Goal: Task Accomplishment & Management: Complete application form

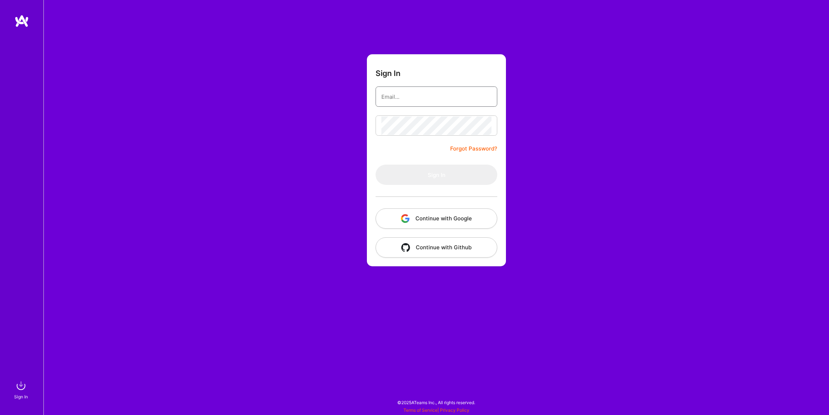
type input "BryanWalshPrograms@gmail.com"
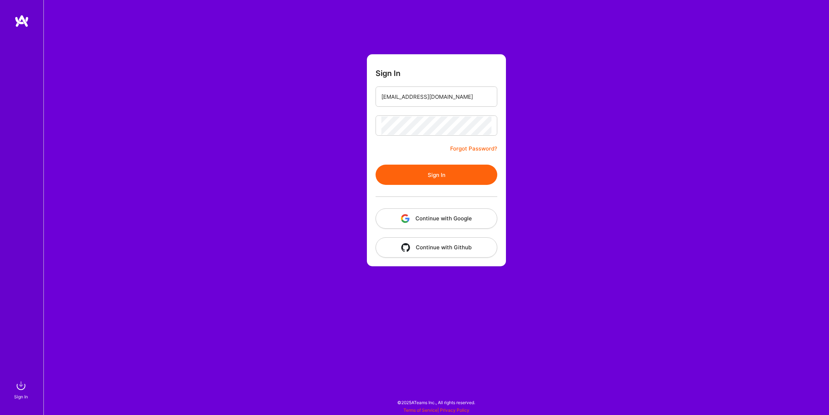
click at [415, 180] on button "Sign In" at bounding box center [437, 175] width 122 height 20
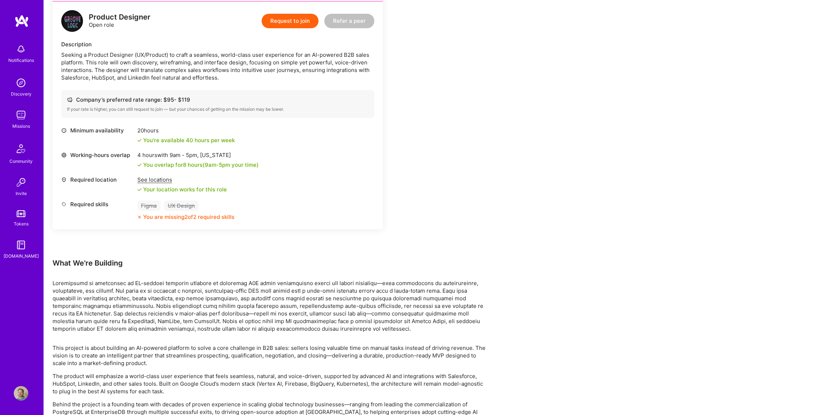
scroll to position [524, 0]
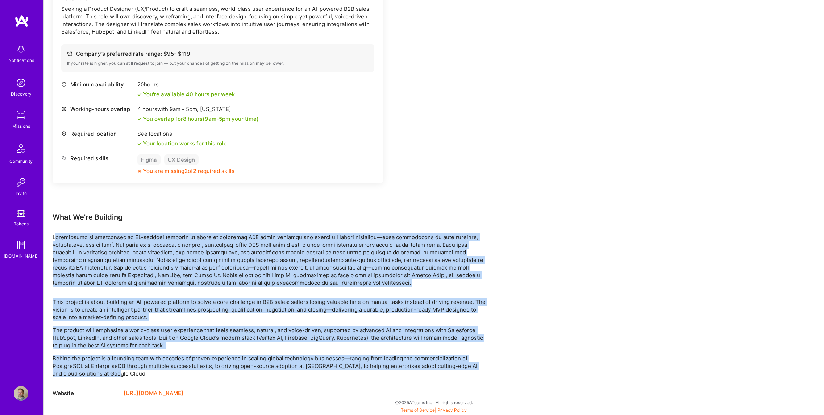
drag, startPoint x: 55, startPoint y: 236, endPoint x: 213, endPoint y: 375, distance: 210.0
copy div "roovelogic is developing an AI-powered platform designed to transform B2B sales…"
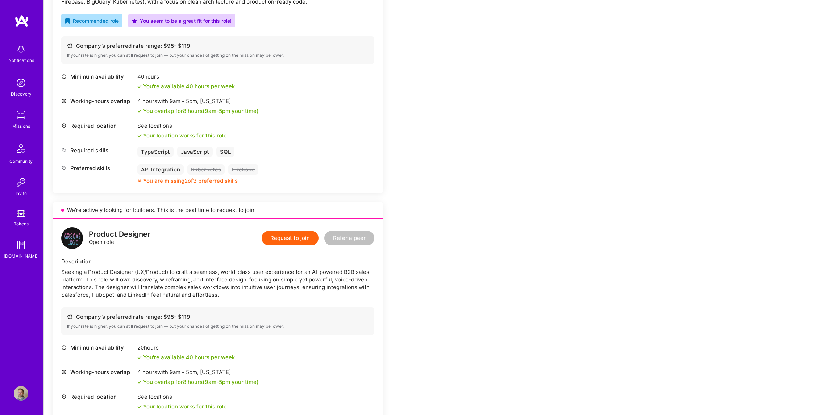
scroll to position [89, 0]
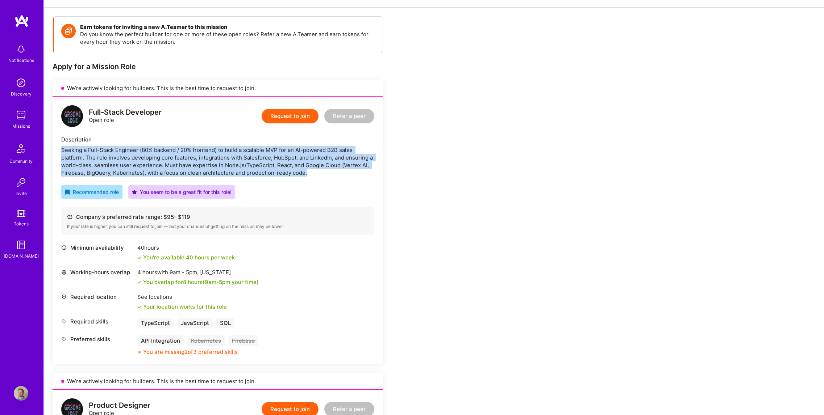
drag, startPoint x: 316, startPoint y: 174, endPoint x: 45, endPoint y: 147, distance: 271.6
copy div "Seeking a Full-Stack Engineer (80% backend / 20% frontend) to build a scalable …"
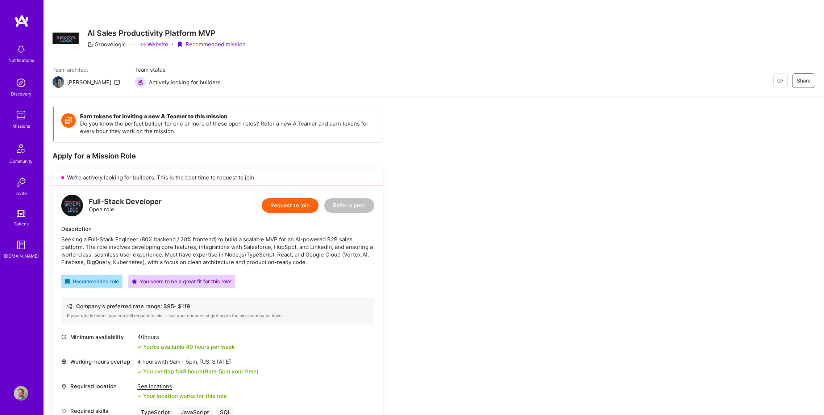
click at [280, 204] on button "Request to join" at bounding box center [290, 206] width 57 height 14
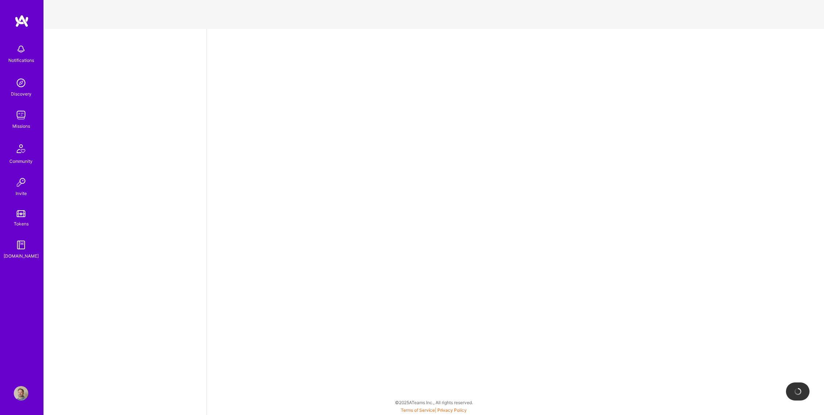
select select "US"
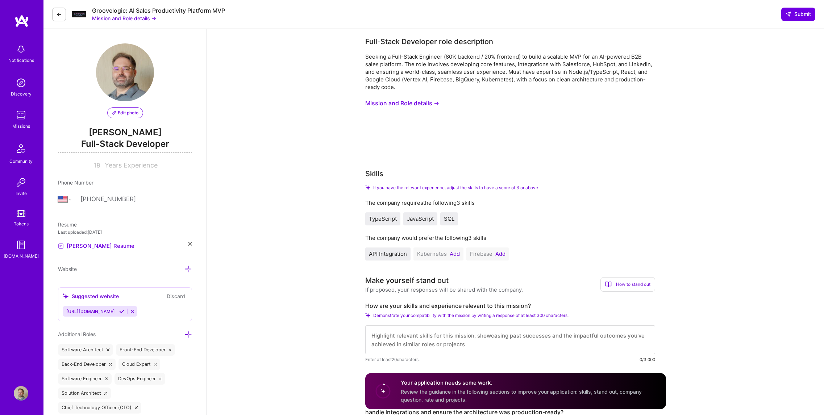
click at [96, 164] on input "18" at bounding box center [97, 166] width 9 height 9
type input "20"
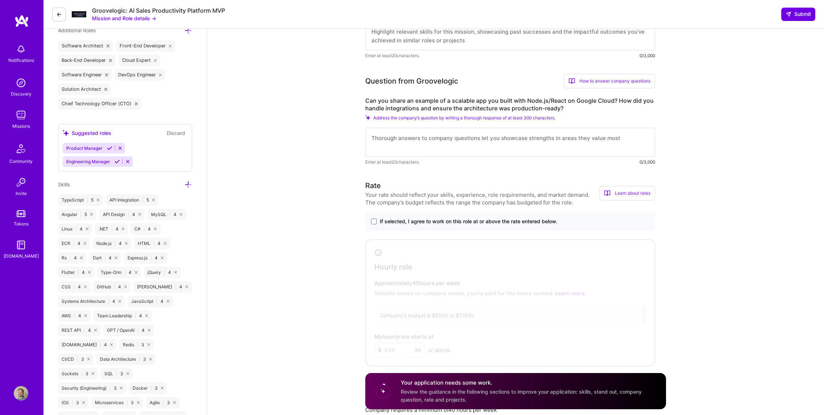
scroll to position [261, 0]
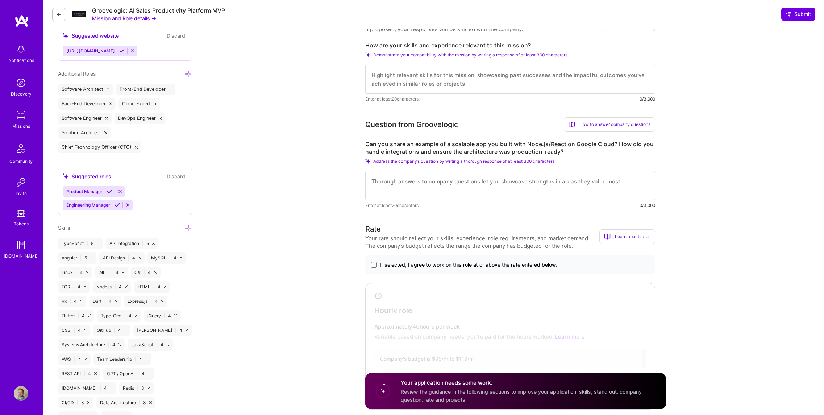
click at [401, 185] on textarea at bounding box center [510, 185] width 290 height 29
paste textarea "My skills are directly relevant to this role because I bring over 20 years of e…"
type textarea "My skills are directly relevant to this role because I bring over 20 years of e…"
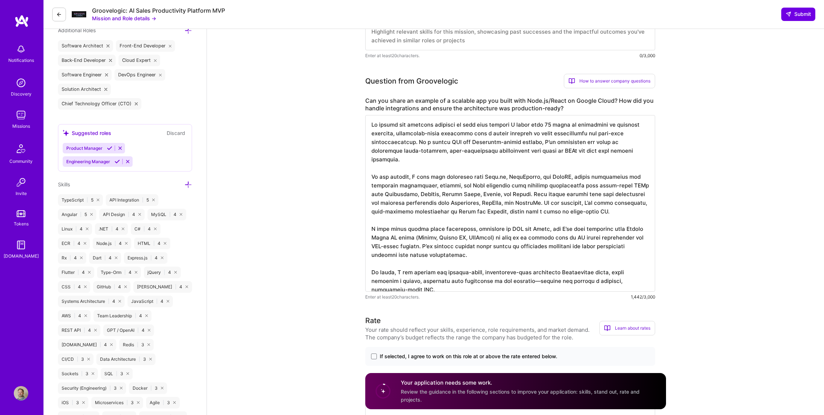
scroll to position [0, 0]
drag, startPoint x: 426, startPoint y: 285, endPoint x: 344, endPoint y: 116, distance: 187.8
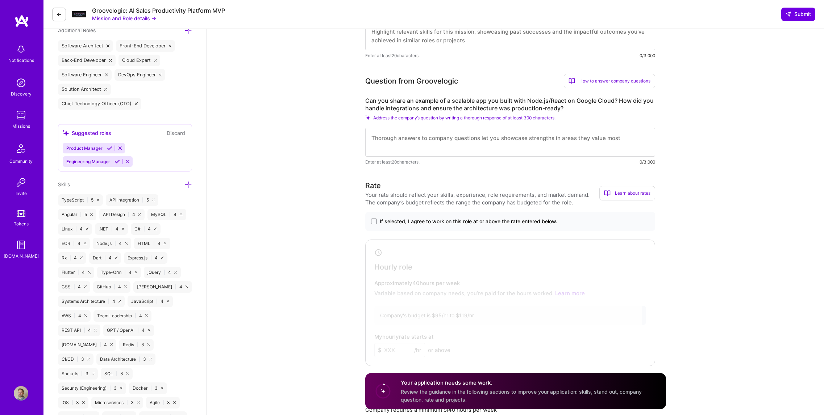
click at [398, 46] on textarea at bounding box center [510, 35] width 290 height 29
paste textarea "My skills are directly relevant to this role because I bring over 20 years of e…"
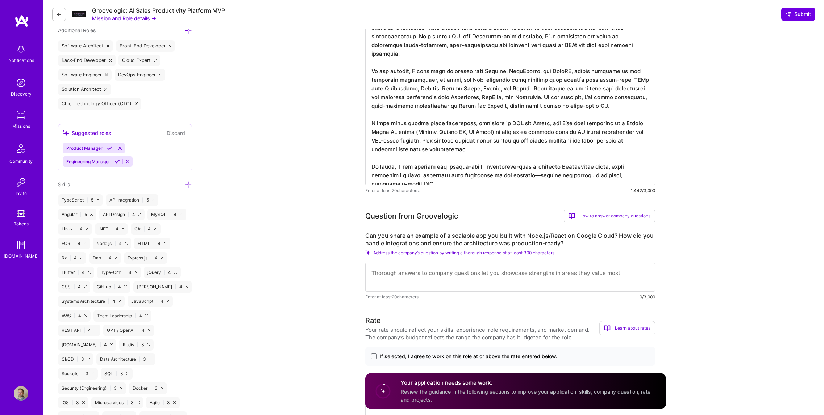
type textarea "My skills are directly relevant to this role because I bring over 20 years of e…"
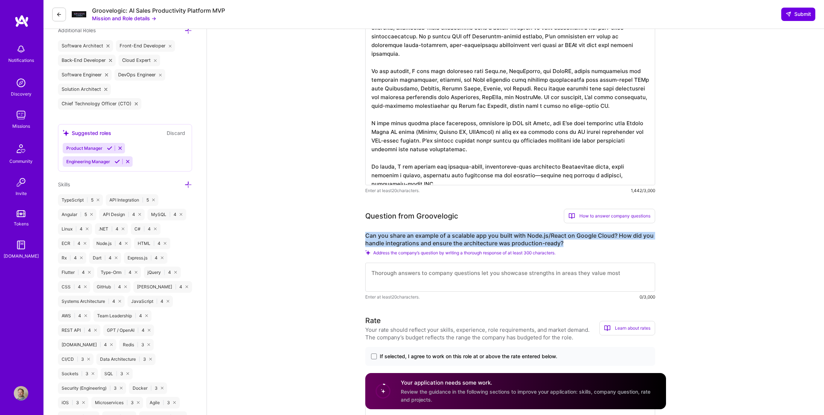
drag, startPoint x: 575, startPoint y: 241, endPoint x: 359, endPoint y: 229, distance: 216.2
copy label "Can you share an example of a scalable app you built with Node.js/React on Goog…"
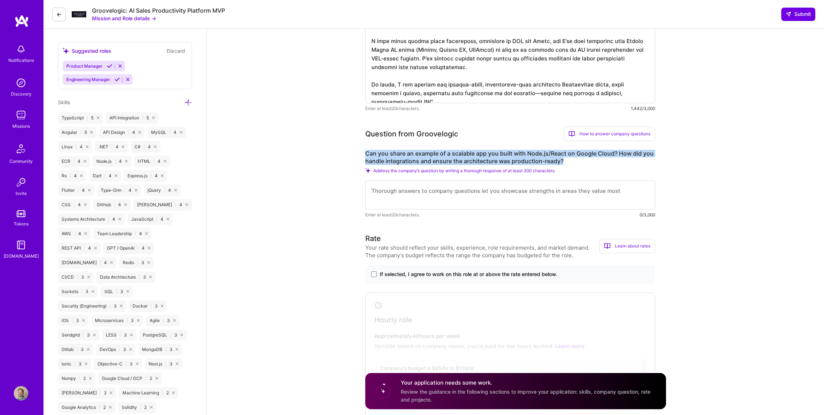
scroll to position [391, 0]
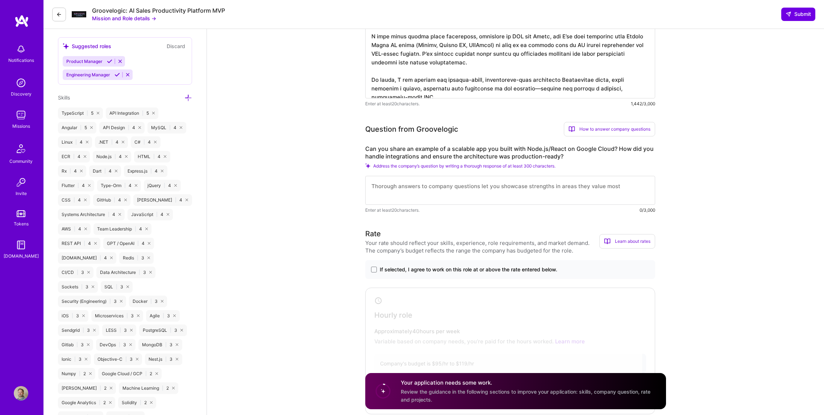
click at [440, 196] on textarea at bounding box center [510, 190] width 290 height 29
click at [391, 187] on textarea at bounding box center [510, 190] width 290 height 29
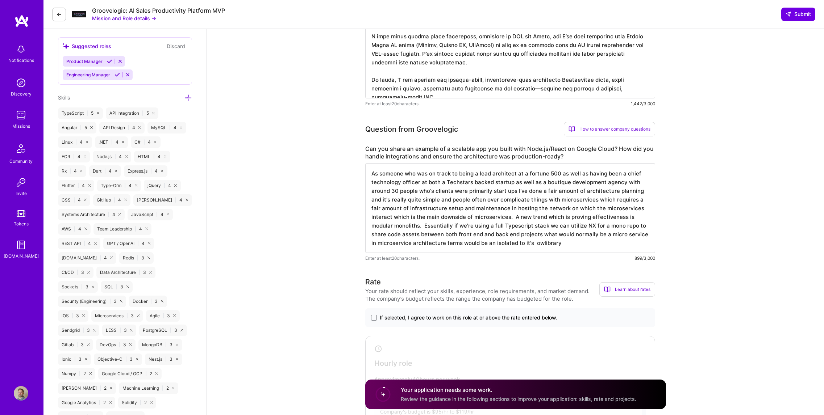
type textarea "As someone who was on track to being a lead architect at a fortune 500 as well …"
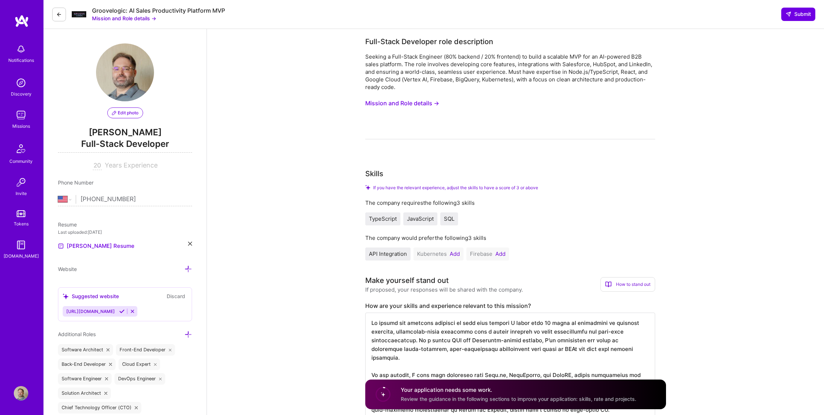
select select "US"
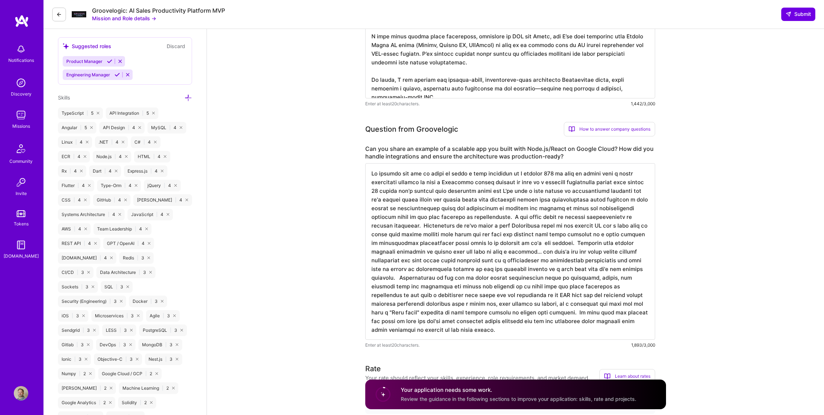
type textarea "As someone who was on track to being a lead architect at a fortune 500 as well …"
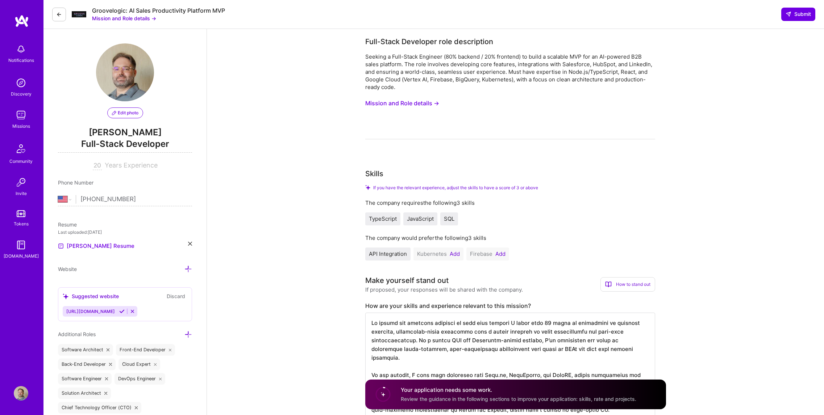
select select "US"
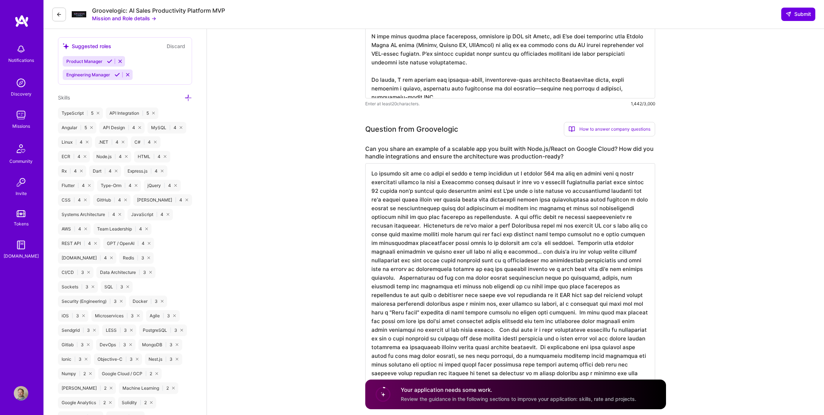
drag, startPoint x: 424, startPoint y: 196, endPoint x: 450, endPoint y: 195, distance: 26.1
click at [449, 190] on textarea at bounding box center [510, 277] width 290 height 229
click at [461, 279] on textarea at bounding box center [510, 277] width 290 height 229
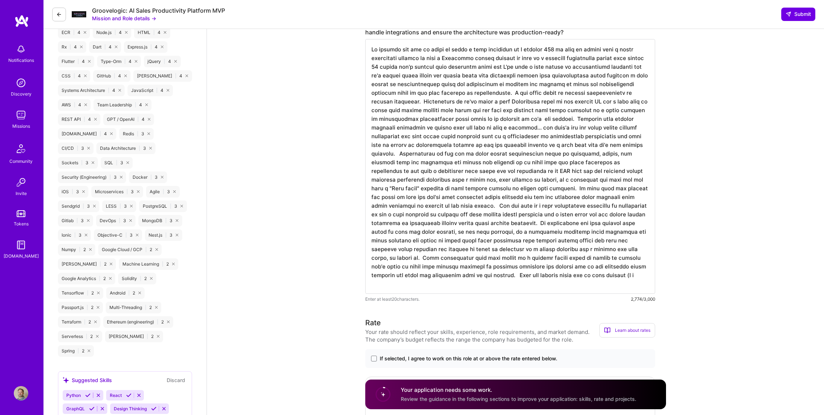
scroll to position [0, 0]
type textarea "As someone who was on track to being a lead architect at a fortune 500 as well …"
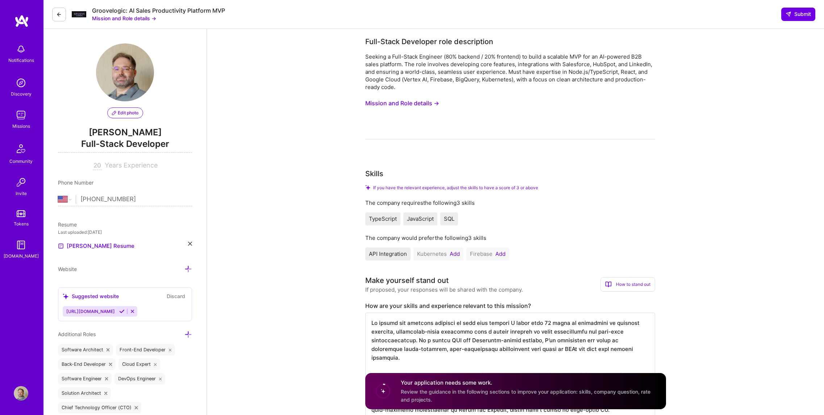
select select "US"
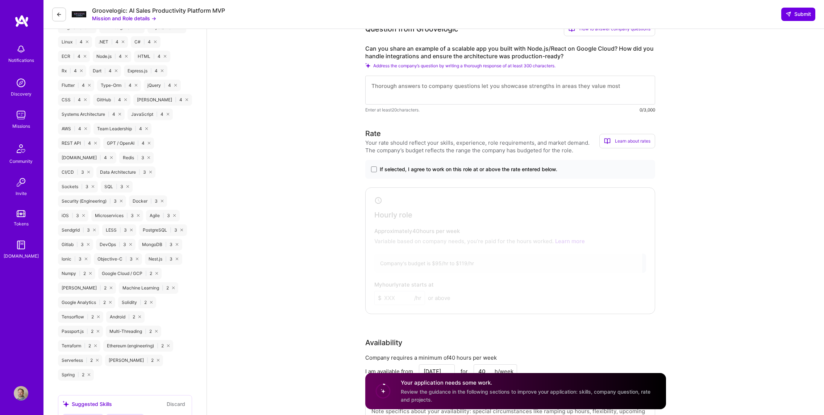
scroll to position [472, 0]
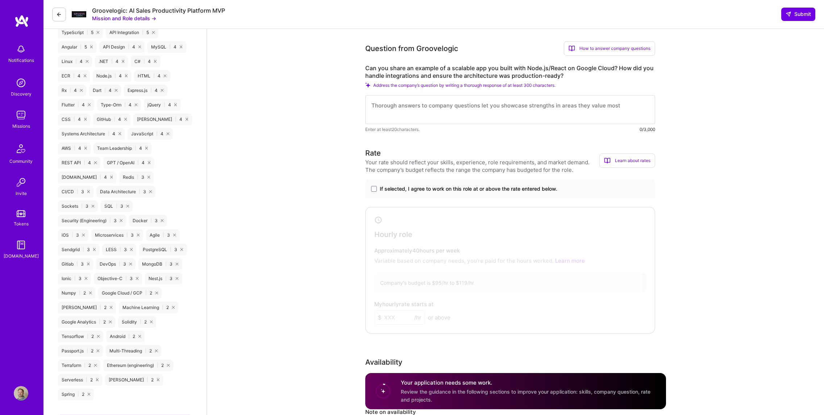
paste textarea "L’ip dolo s amet consec ad elitseddoeiu temporin, utla et DOL (Magnaaliq-enimad…"
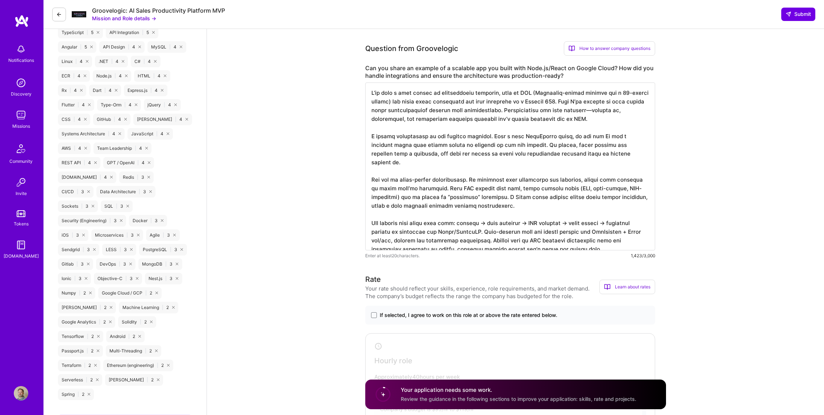
click at [394, 230] on textarea at bounding box center [510, 167] width 290 height 168
drag, startPoint x: 393, startPoint y: 230, endPoint x: 621, endPoint y: 224, distance: 227.2
click at [621, 224] on textarea at bounding box center [510, 167] width 290 height 168
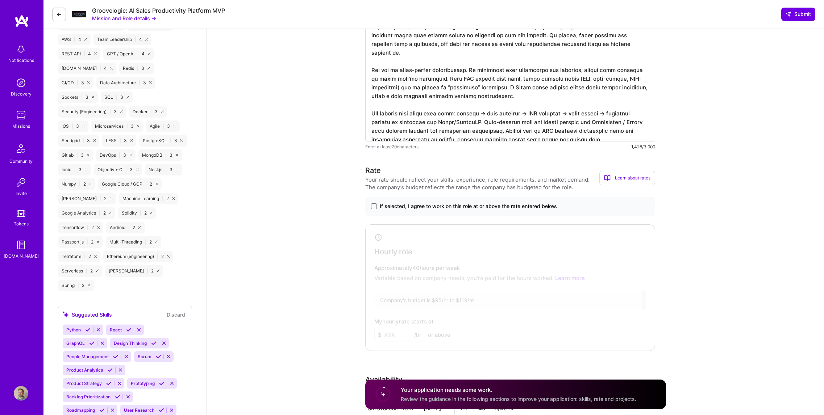
scroll to position [602, 0]
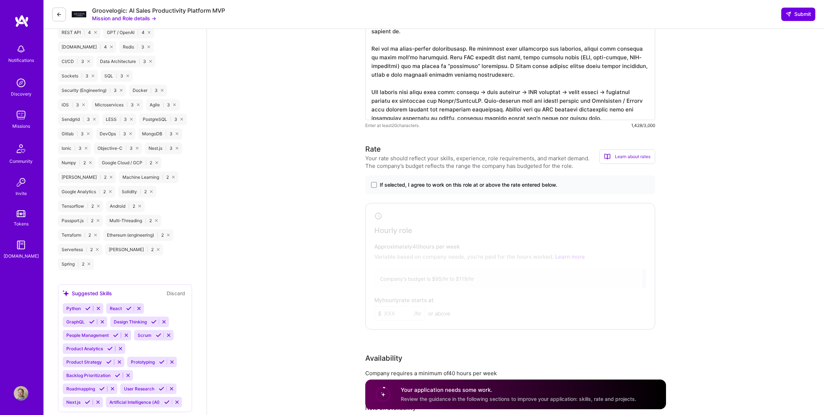
type textarea "L’ip dolo s amet consec ad elitseddoeiu temporin, utla et DOL (Magnaaliq-enimad…"
click at [377, 187] on label "If selected, I agree to work on this role at or above the rate entered below." at bounding box center [510, 184] width 278 height 7
click at [0, 0] on input "If selected, I agree to work on this role at or above the rate entered below." at bounding box center [0, 0] width 0 height 0
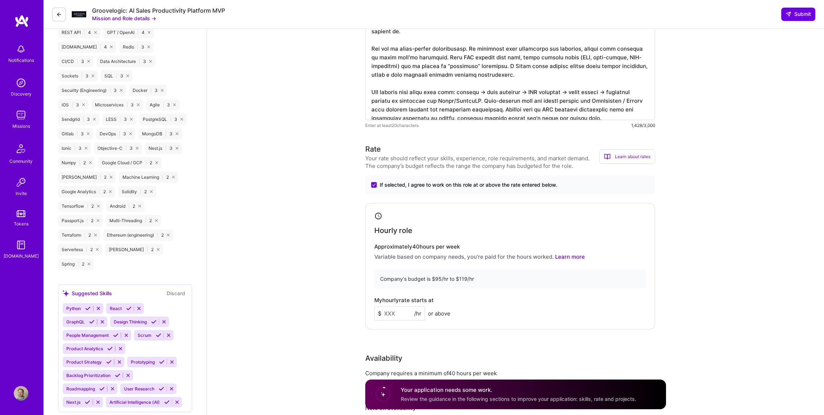
click at [391, 314] on input at bounding box center [399, 314] width 51 height 14
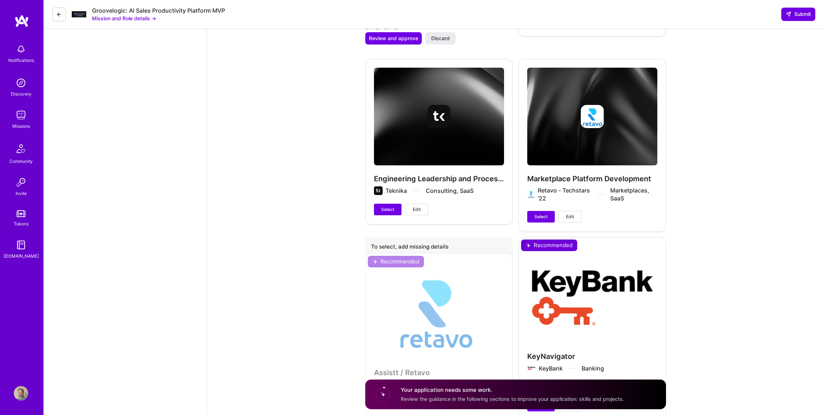
scroll to position [1733, 0]
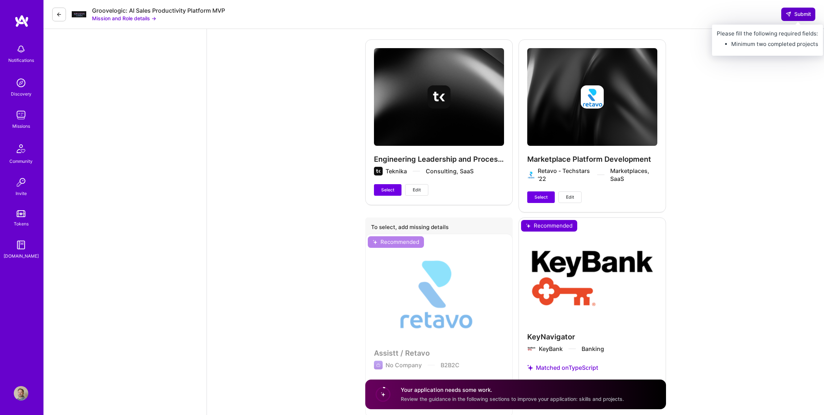
type input "110"
click at [792, 12] on span "Submit" at bounding box center [797, 14] width 25 height 7
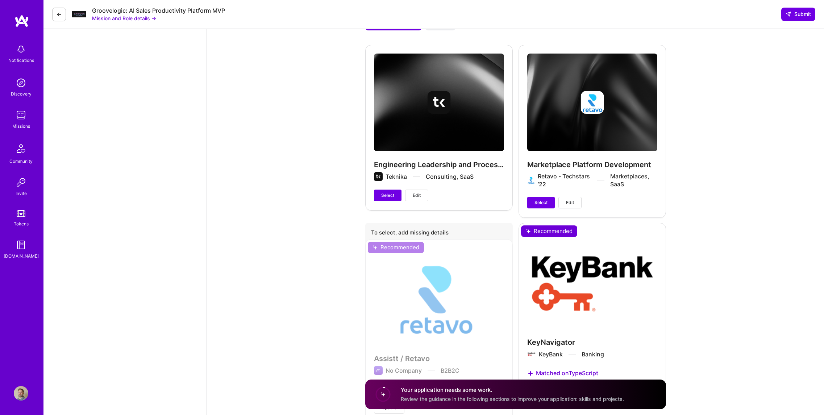
scroll to position [1820, 0]
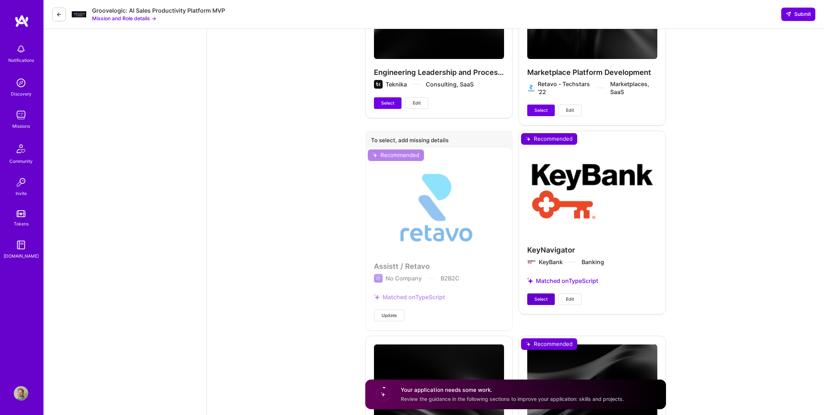
click at [534, 302] on span "Select" at bounding box center [540, 299] width 13 height 7
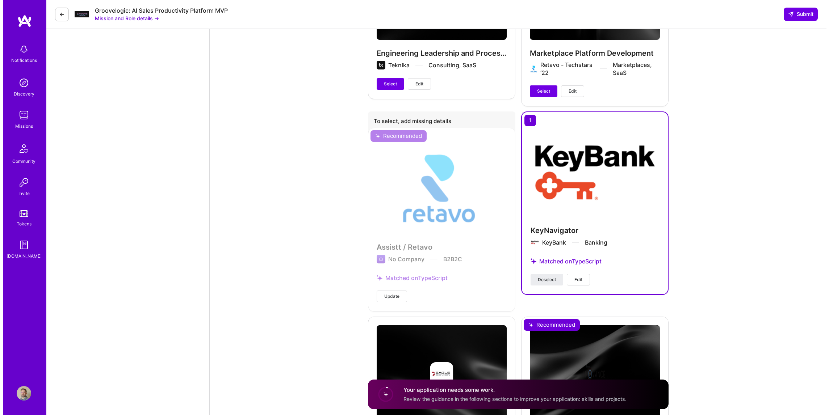
scroll to position [1816, 0]
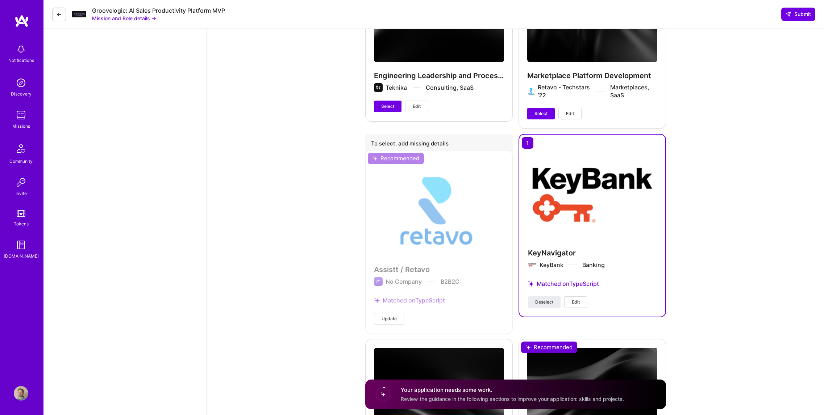
click at [391, 317] on span "Update" at bounding box center [388, 319] width 15 height 7
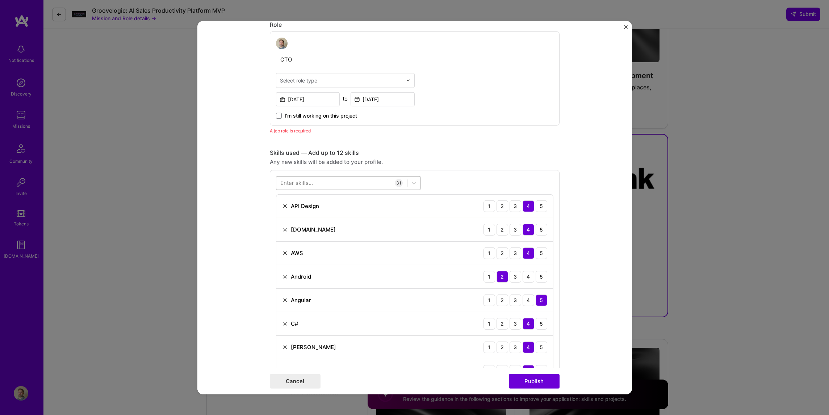
scroll to position [405, 0]
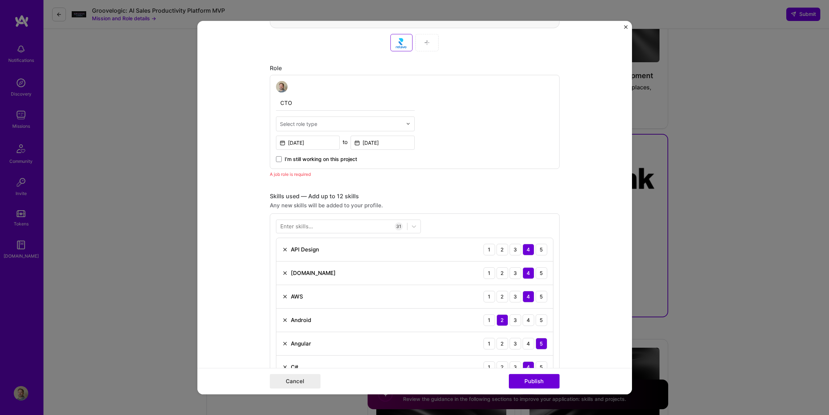
click at [314, 124] on div "Select role type" at bounding box center [298, 124] width 37 height 8
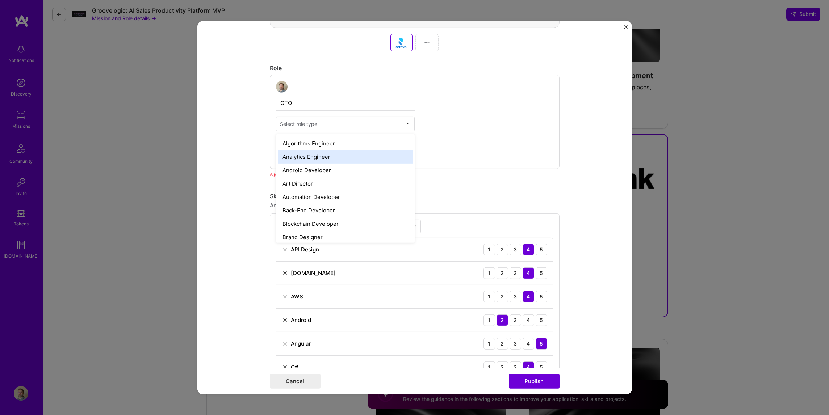
scroll to position [130, 0]
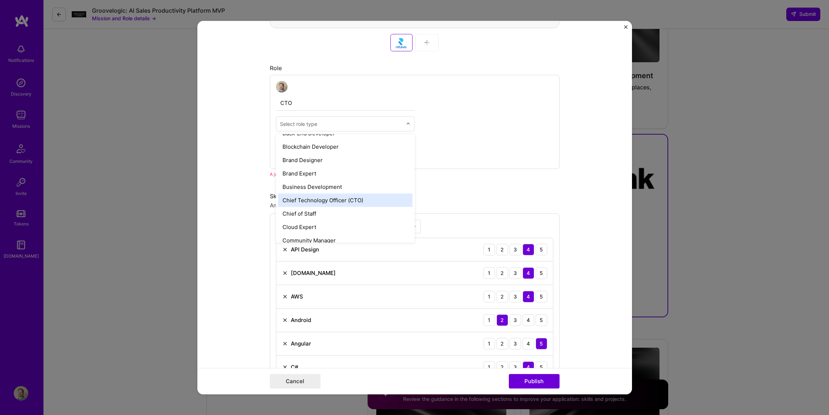
click at [326, 200] on div "Chief Technology Officer (CTO)" at bounding box center [345, 199] width 134 height 13
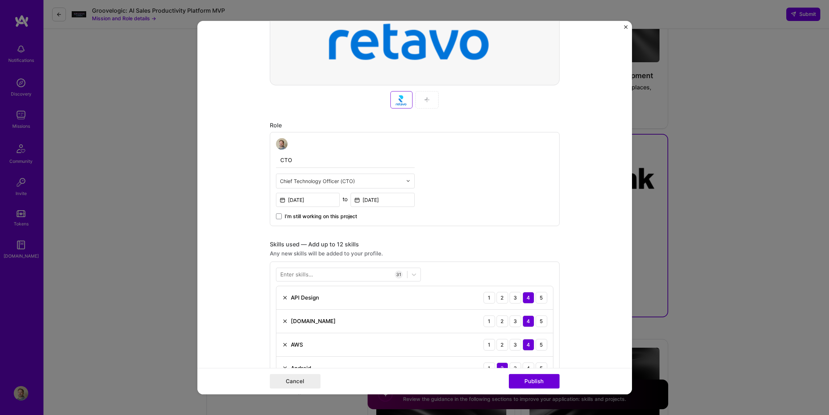
scroll to position [87, 0]
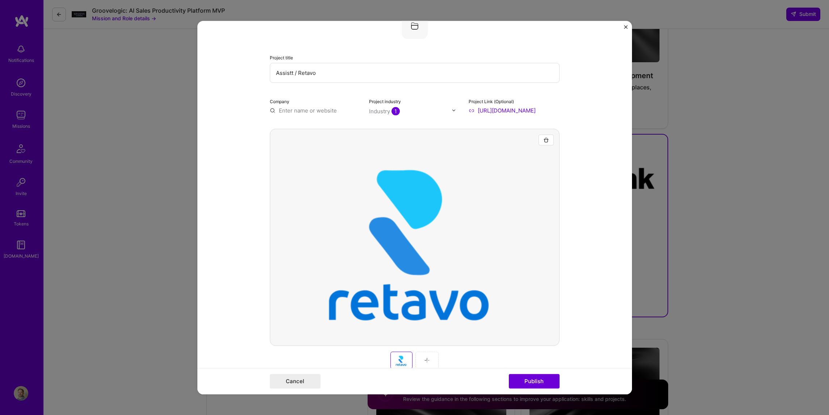
click at [306, 112] on input "text" at bounding box center [315, 111] width 91 height 8
click at [345, 131] on div "Retavo - Techstars ‘22 [DOMAIN_NAME]" at bounding box center [321, 127] width 58 height 13
type input "Retavo - Techstars ‘22"
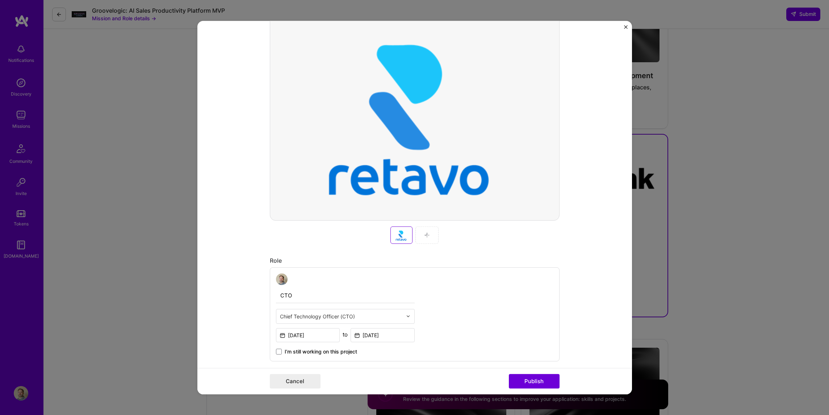
scroll to position [217, 0]
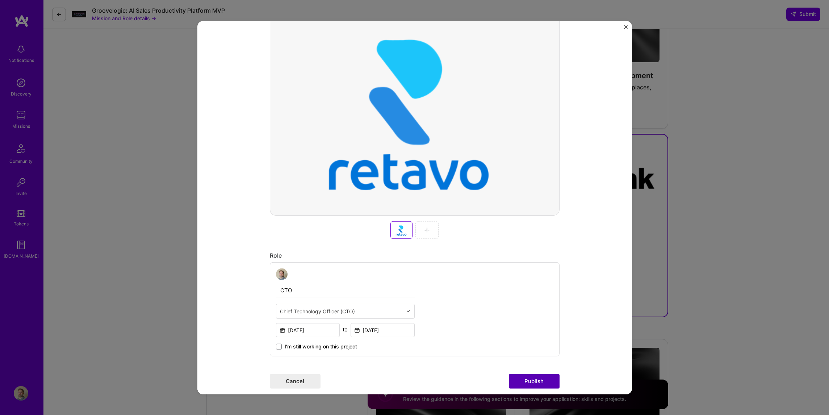
click at [526, 380] on button "Publish" at bounding box center [534, 382] width 51 height 14
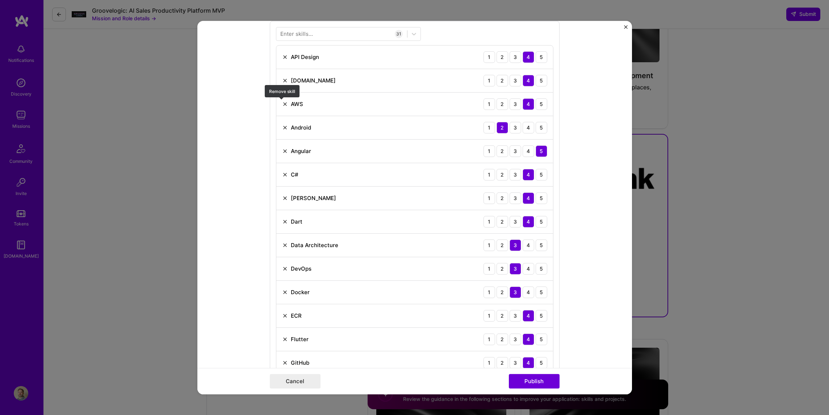
scroll to position [611, 0]
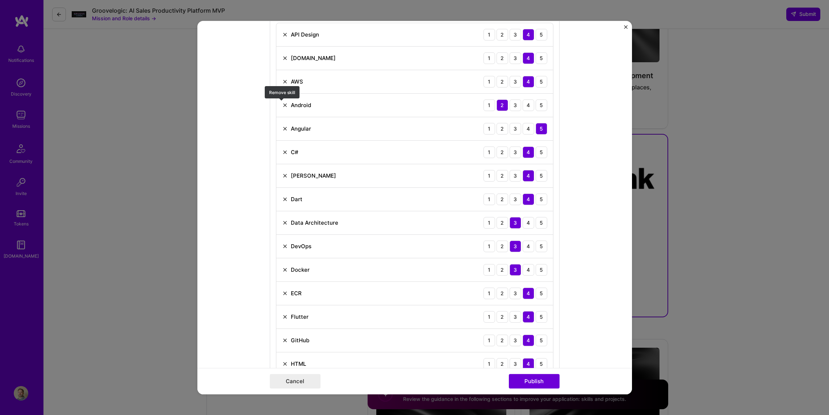
click at [282, 104] on img at bounding box center [285, 105] width 6 height 6
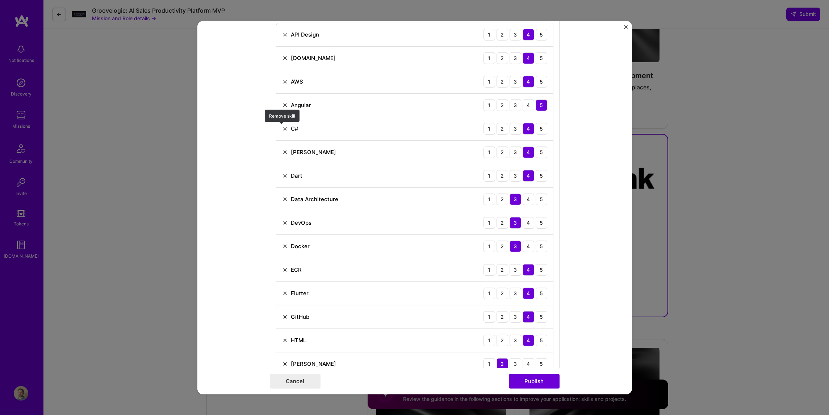
click at [282, 129] on img at bounding box center [285, 129] width 6 height 6
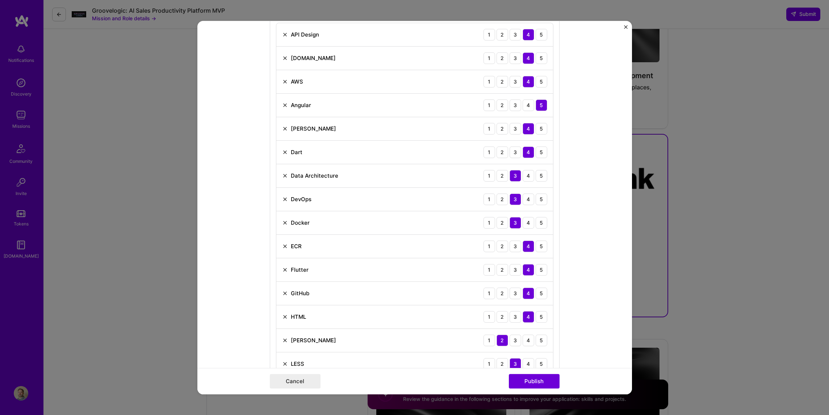
click at [282, 129] on img at bounding box center [285, 129] width 6 height 6
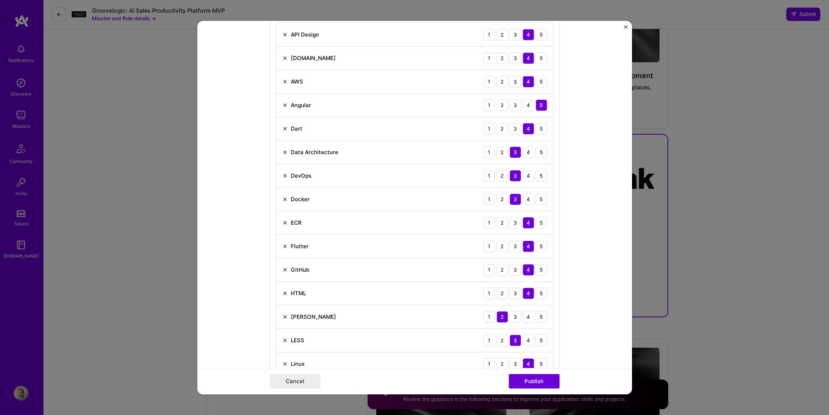
click at [282, 129] on img at bounding box center [285, 129] width 6 height 6
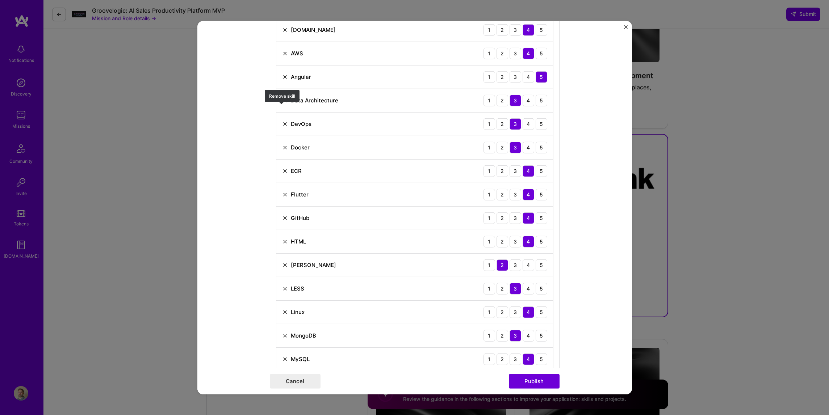
scroll to position [655, 0]
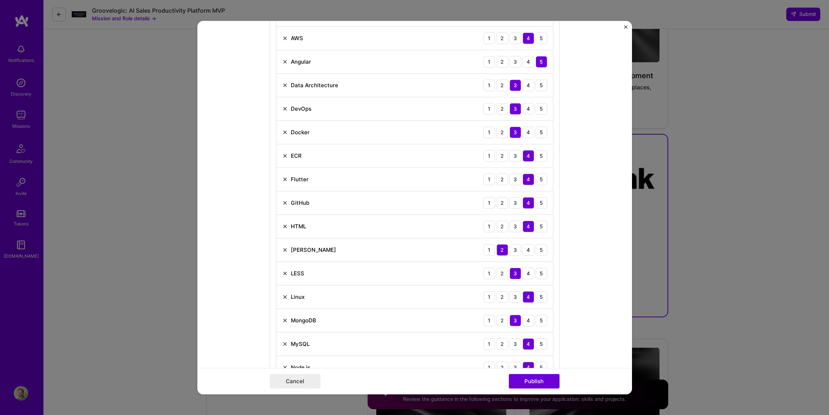
click at [282, 133] on img at bounding box center [285, 132] width 6 height 6
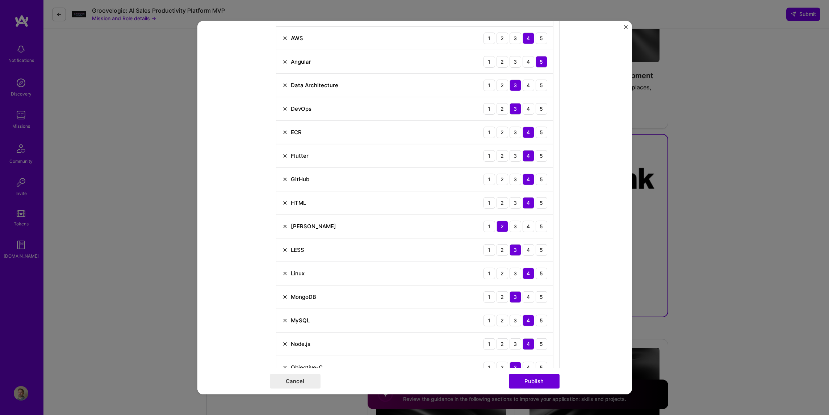
click at [282, 133] on img at bounding box center [285, 132] width 6 height 6
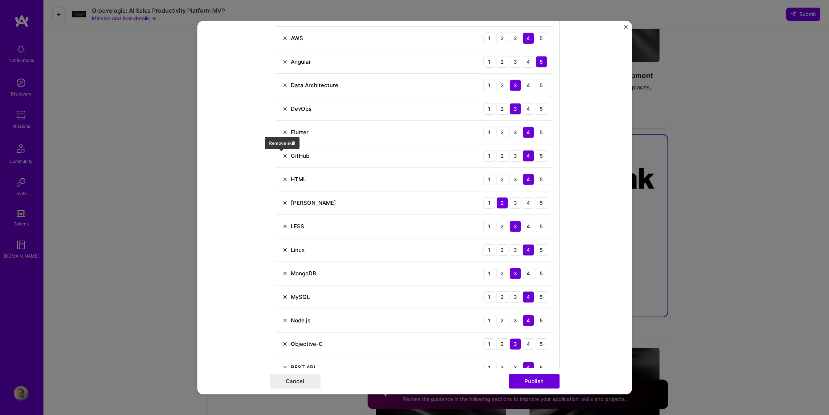
click at [282, 155] on img at bounding box center [285, 156] width 6 height 6
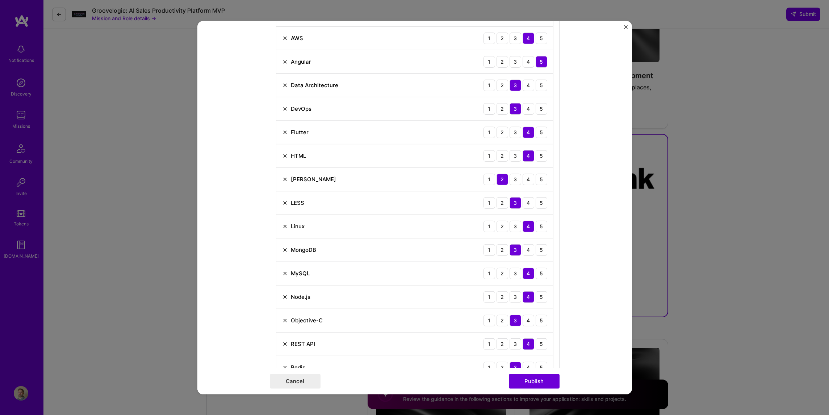
click at [282, 155] on img at bounding box center [285, 156] width 6 height 6
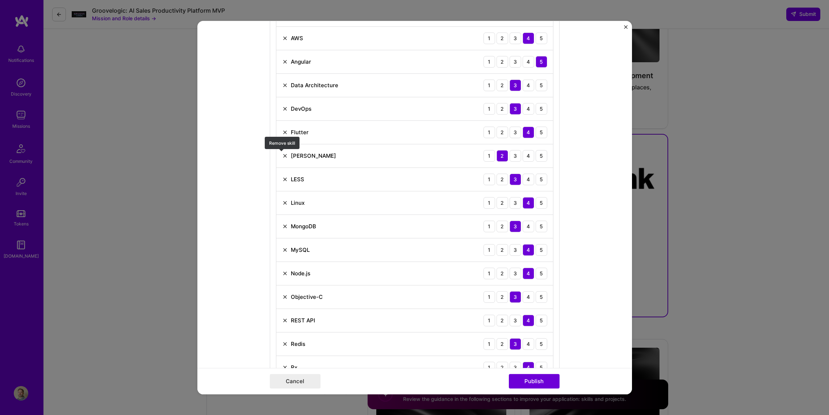
click at [282, 155] on img at bounding box center [285, 156] width 6 height 6
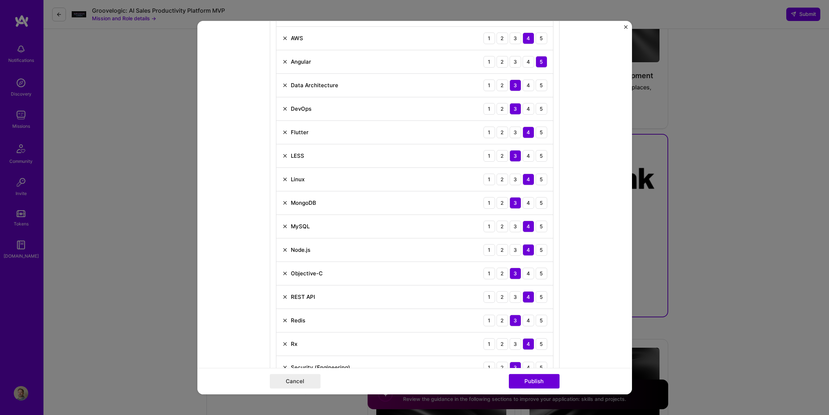
click at [282, 155] on img at bounding box center [285, 156] width 6 height 6
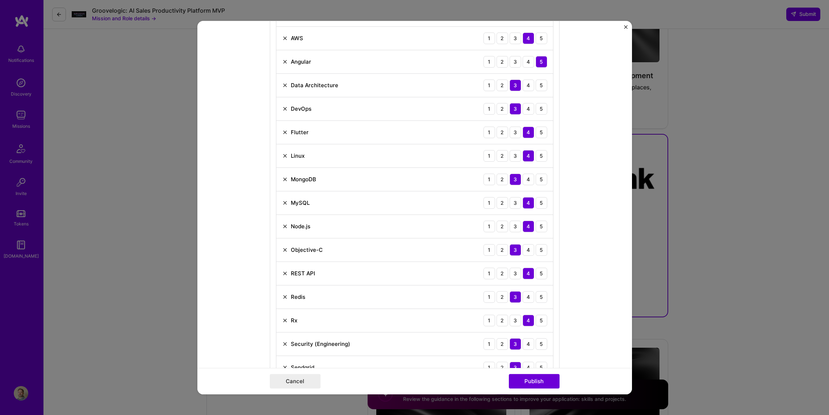
click at [282, 155] on img at bounding box center [285, 156] width 6 height 6
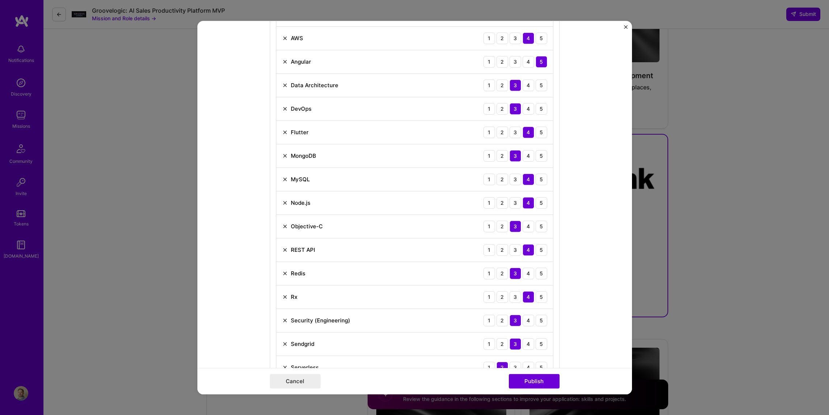
click at [282, 155] on img at bounding box center [285, 156] width 6 height 6
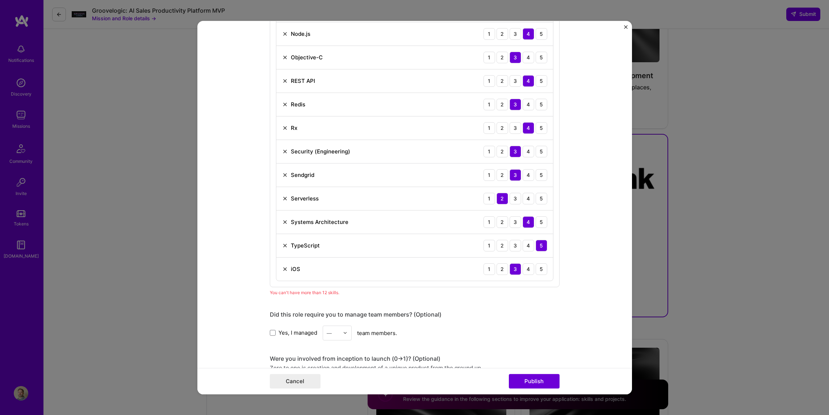
scroll to position [828, 0]
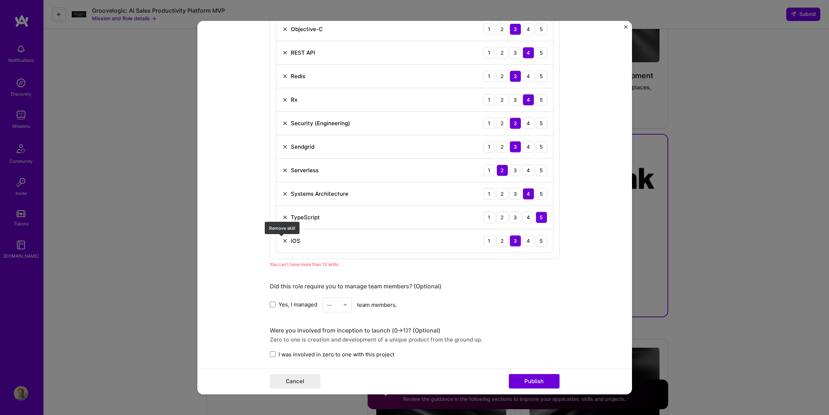
click at [282, 242] on img at bounding box center [285, 241] width 6 height 6
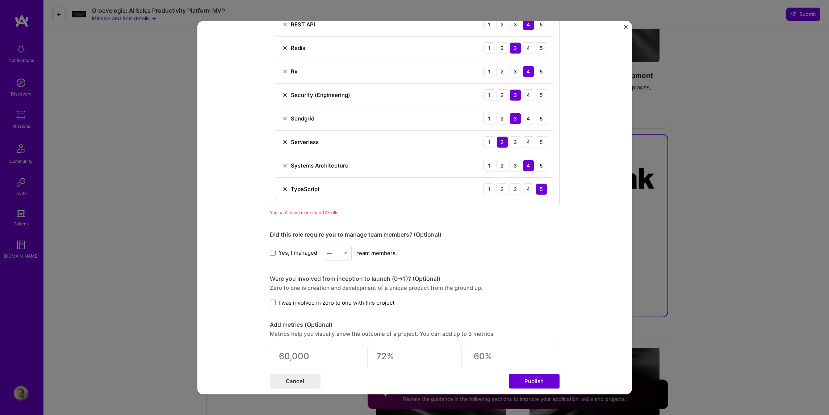
scroll to position [785, 0]
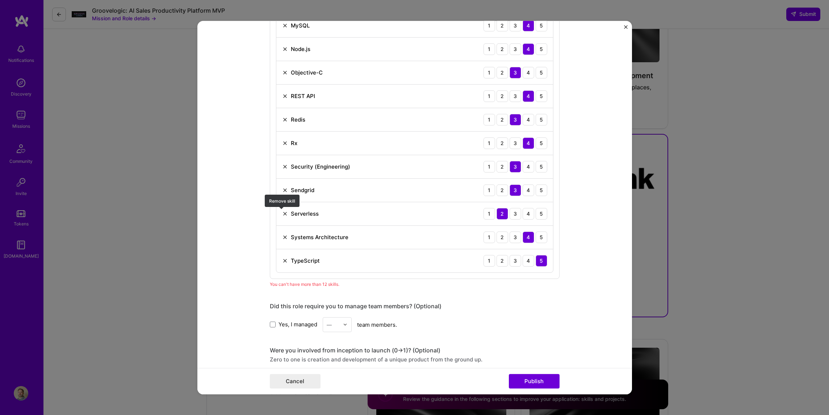
click at [282, 215] on img at bounding box center [285, 214] width 6 height 6
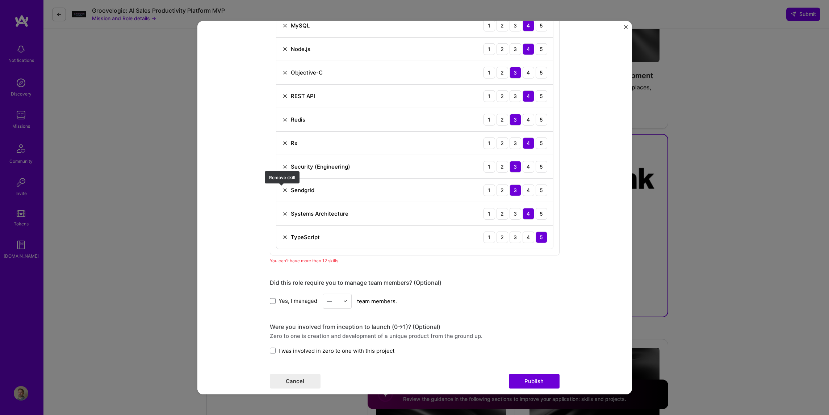
click at [282, 188] on img at bounding box center [285, 190] width 6 height 6
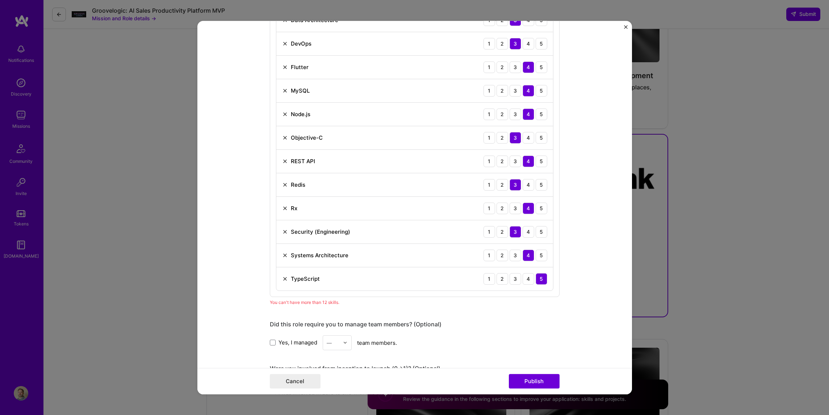
scroll to position [698, 0]
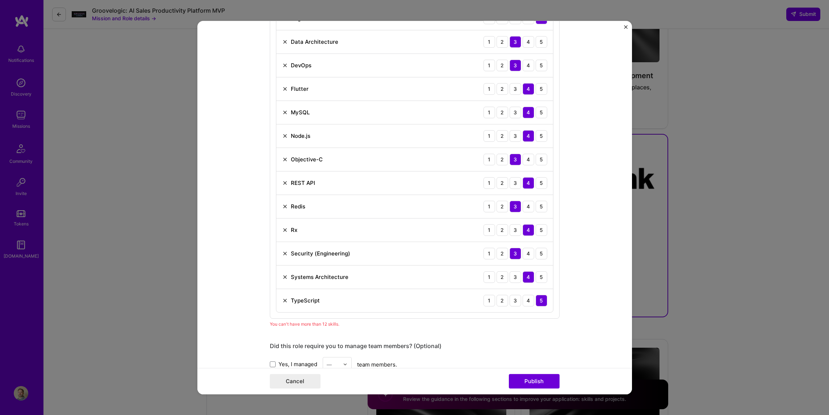
click at [279, 230] on div "Rx 1 2 3 4 5" at bounding box center [414, 230] width 277 height 24
click at [282, 227] on img at bounding box center [285, 230] width 6 height 6
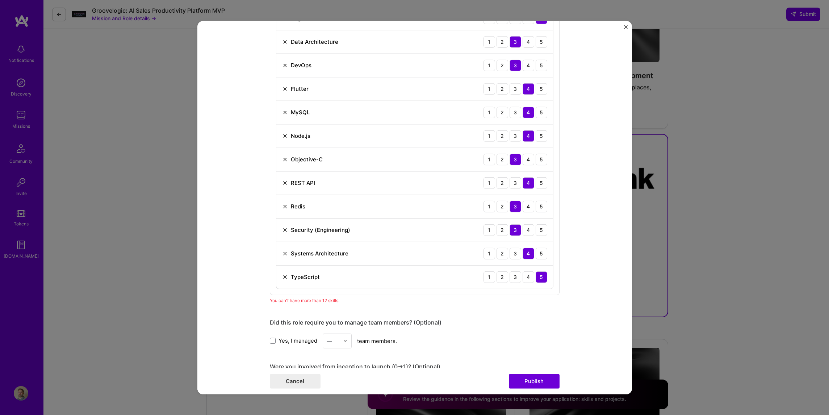
click at [280, 154] on div "Objective-C 1 2 3 4 5" at bounding box center [414, 160] width 277 height 24
click at [282, 162] on img at bounding box center [285, 159] width 6 height 6
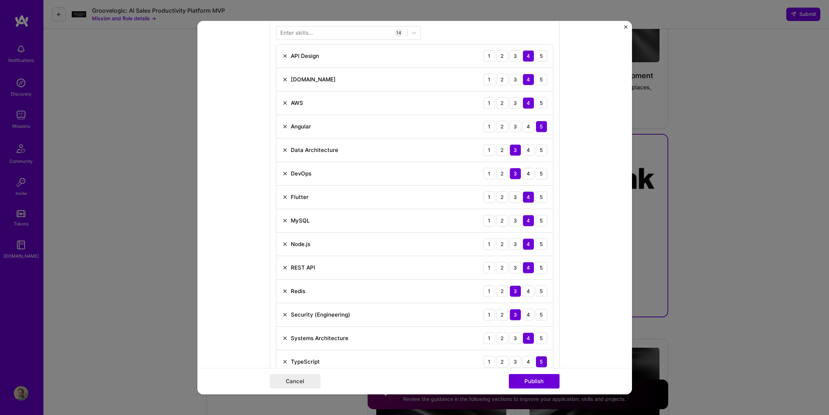
scroll to position [611, 0]
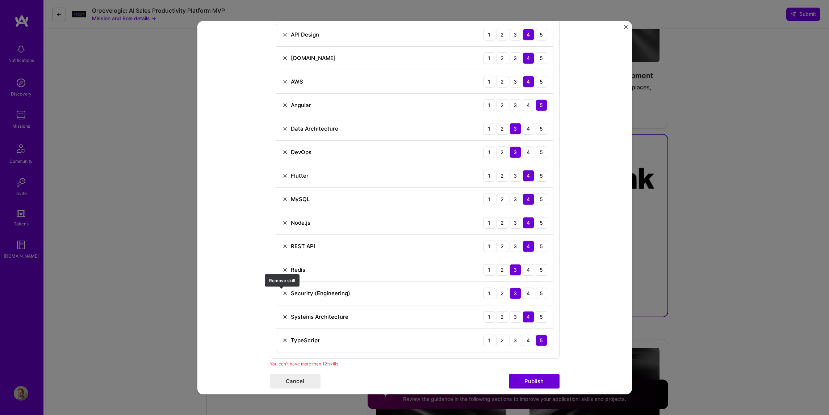
click at [282, 291] on img at bounding box center [285, 294] width 6 height 6
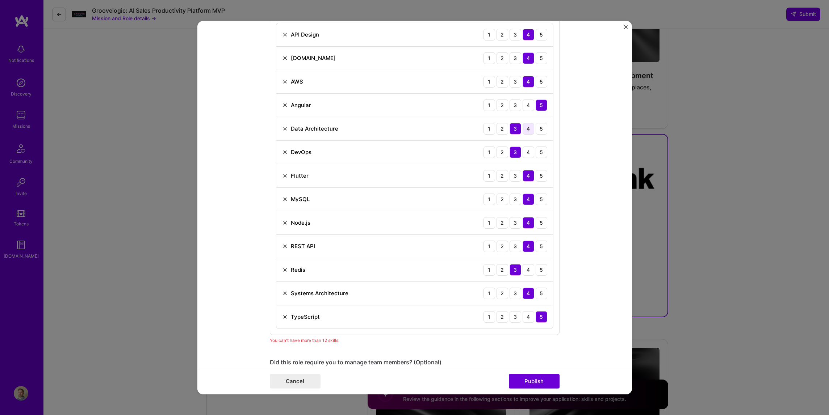
click at [525, 129] on div "4" at bounding box center [529, 129] width 12 height 12
click at [283, 199] on img at bounding box center [285, 199] width 6 height 6
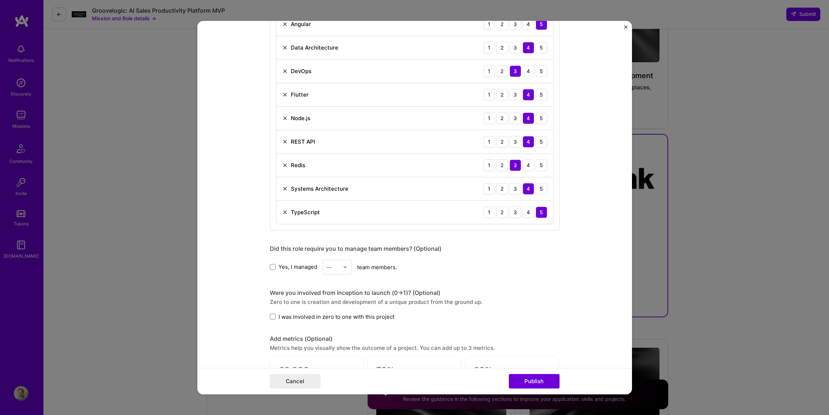
scroll to position [698, 0]
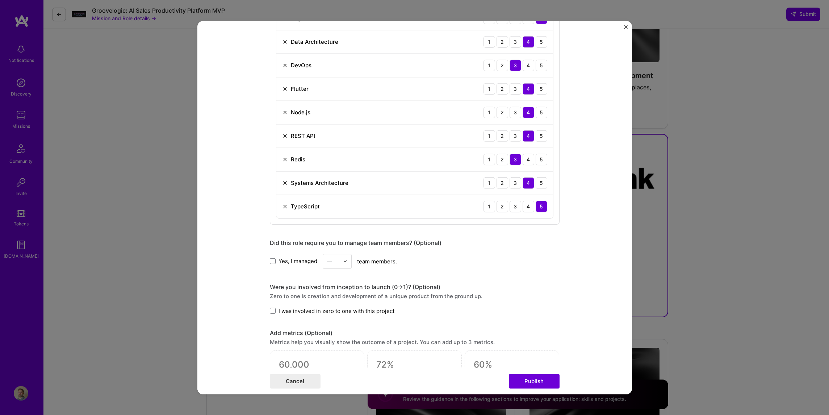
click at [307, 259] on span "Yes, I managed" at bounding box center [298, 262] width 39 height 8
click at [0, 0] on input "Yes, I managed" at bounding box center [0, 0] width 0 height 0
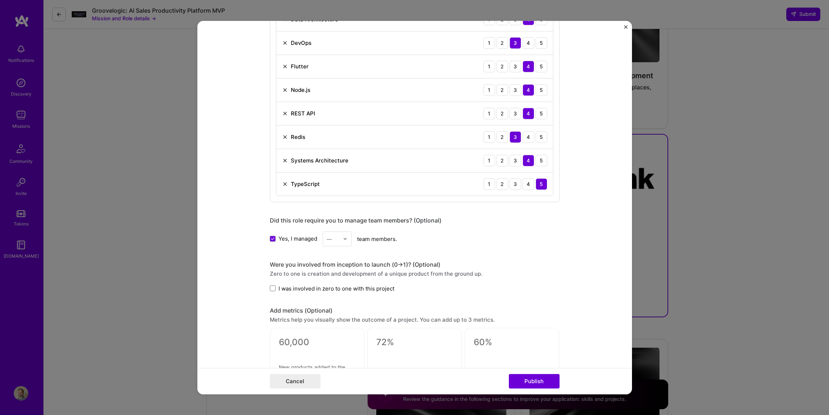
scroll to position [742, 0]
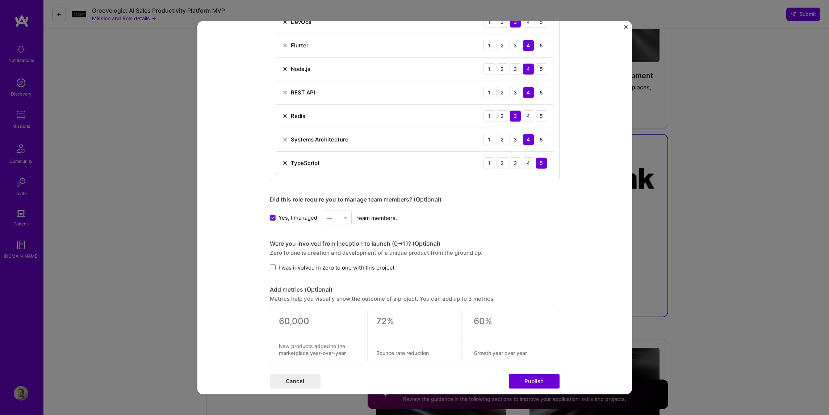
click at [344, 222] on div at bounding box center [347, 218] width 8 height 14
click at [329, 283] on div "8" at bounding box center [337, 287] width 25 height 13
click at [272, 264] on label "I was involved in zero to one with this project" at bounding box center [332, 268] width 125 height 8
click at [0, 0] on input "I was involved in zero to one with this project" at bounding box center [0, 0] width 0 height 0
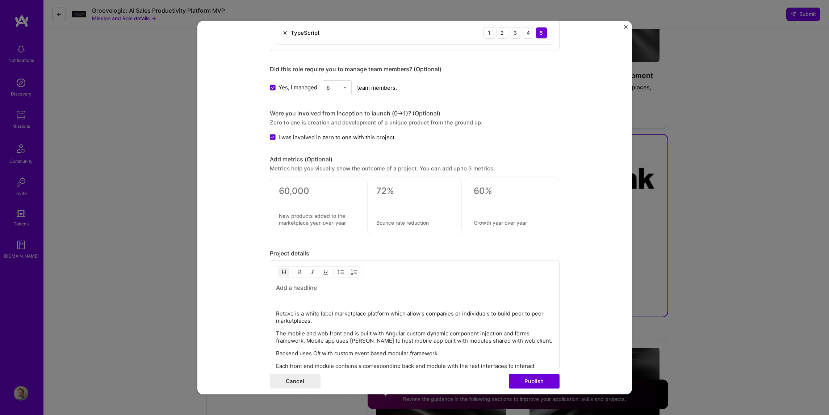
scroll to position [915, 0]
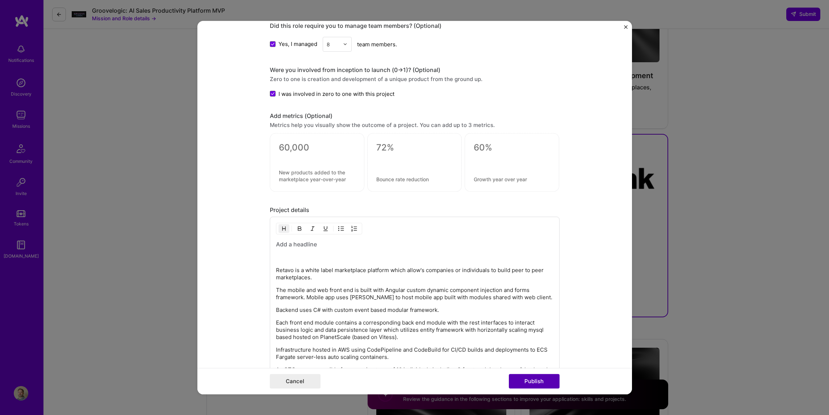
click at [539, 380] on button "Publish" at bounding box center [534, 382] width 51 height 14
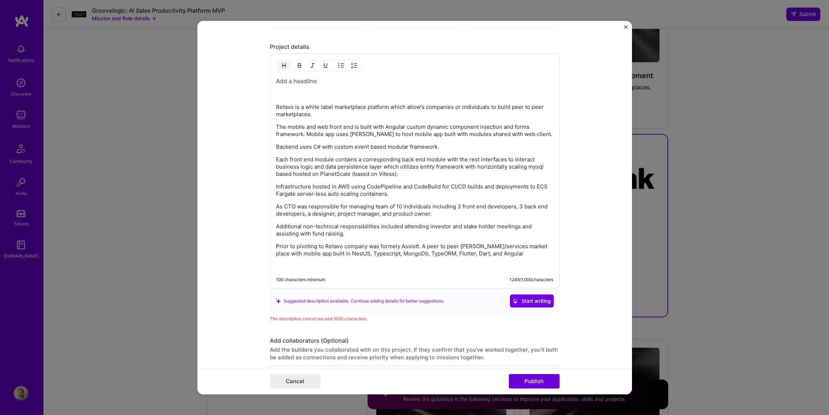
scroll to position [1057, 0]
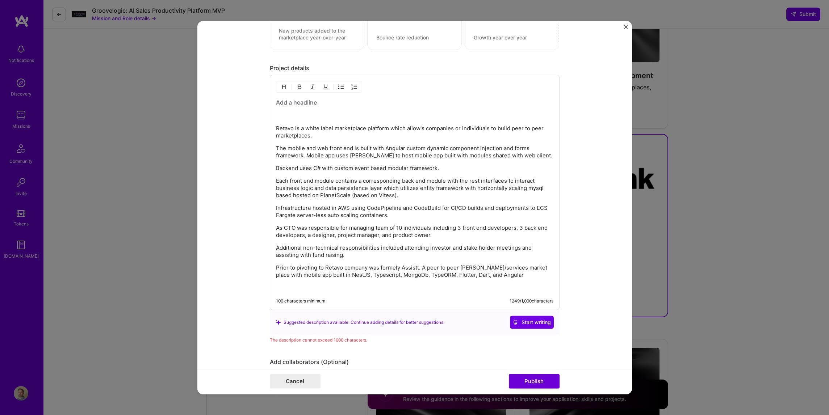
click at [350, 260] on div "Retavo is a white label marketplace platform which allow's companies or individ…" at bounding box center [414, 195] width 277 height 193
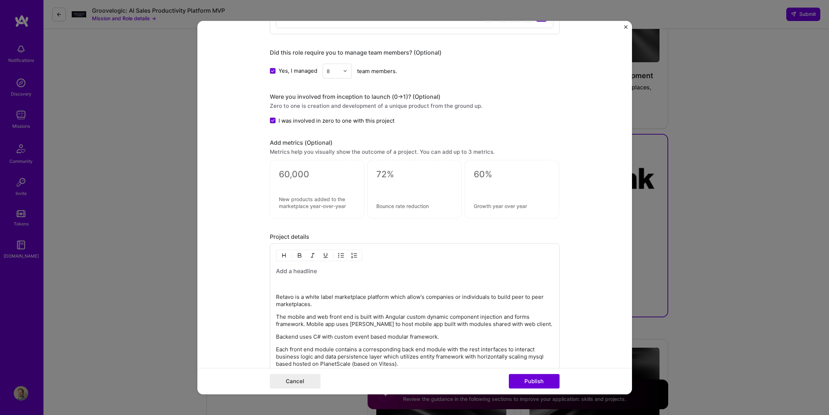
scroll to position [884, 0]
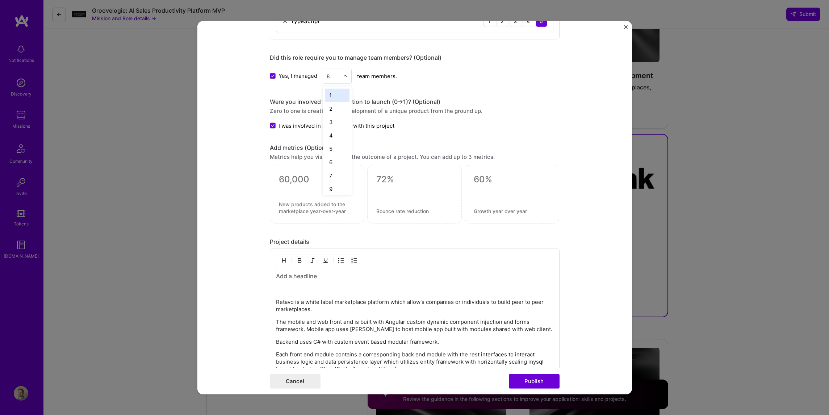
click at [334, 73] on input "text" at bounding box center [333, 76] width 13 height 8
click at [334, 155] on div "10" at bounding box center [337, 158] width 25 height 13
click at [531, 383] on button "Publish" at bounding box center [534, 382] width 51 height 14
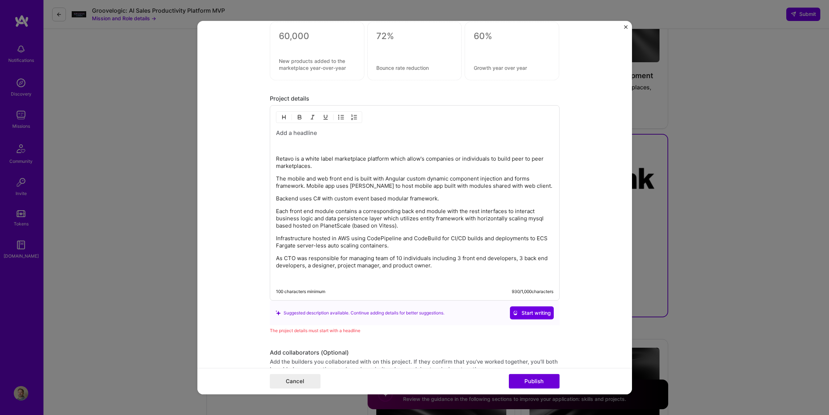
scroll to position [1014, 0]
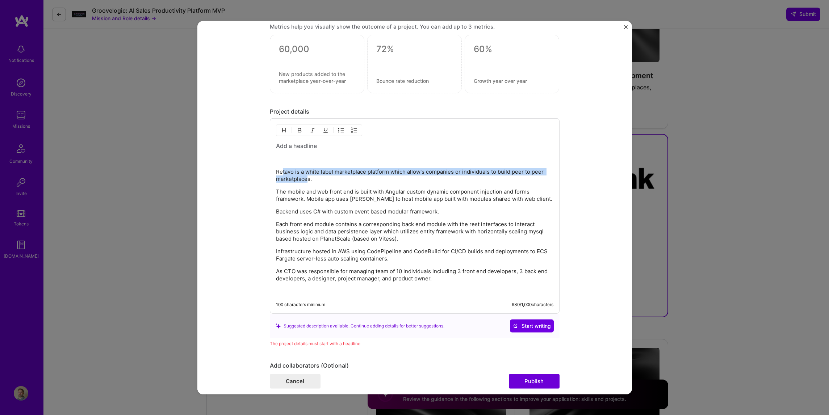
drag, startPoint x: 305, startPoint y: 181, endPoint x: 279, endPoint y: 174, distance: 26.4
click at [279, 174] on p "Retavo is a white label marketplace platform which allow's companies or individ…" at bounding box center [414, 175] width 277 height 14
drag, startPoint x: 321, startPoint y: 182, endPoint x: 268, endPoint y: 168, distance: 55.0
click at [270, 168] on div "Retavo is a white label marketplace platform which allow's companies or individ…" at bounding box center [415, 216] width 290 height 196
click at [301, 151] on div "Retavo is a white label marketplace platform which allow's companies or individ…" at bounding box center [414, 218] width 277 height 153
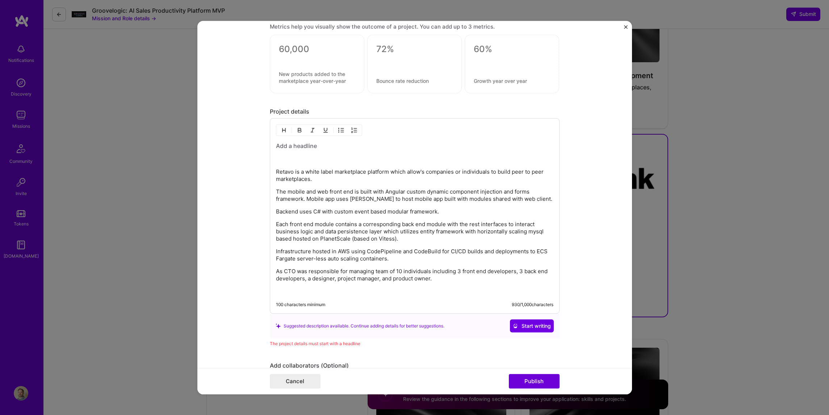
click at [301, 142] on h3 at bounding box center [414, 146] width 277 height 8
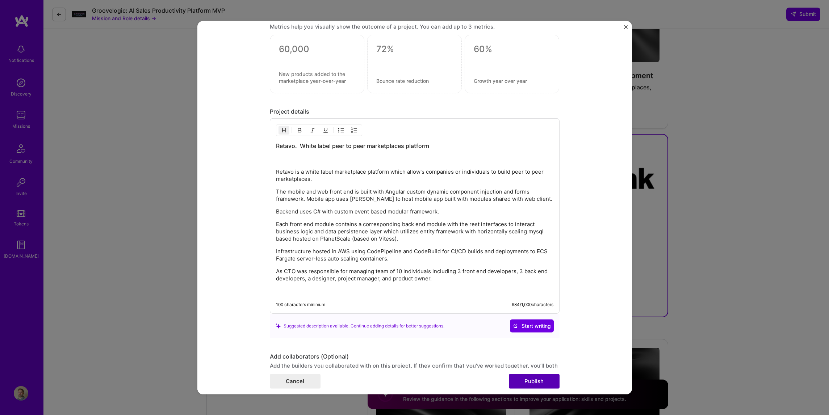
click at [550, 381] on button "Publish" at bounding box center [534, 382] width 51 height 14
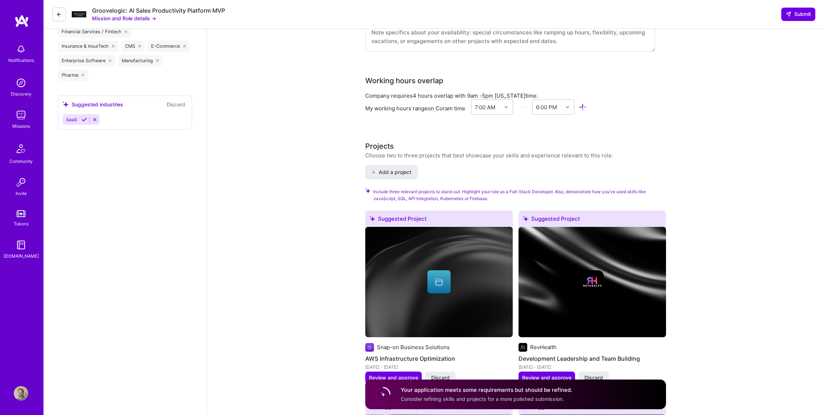
scroll to position [990, 0]
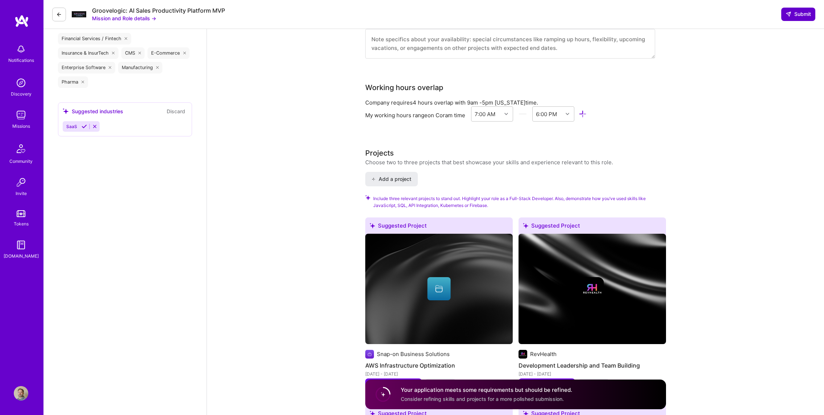
click at [788, 12] on icon at bounding box center [788, 14] width 6 height 6
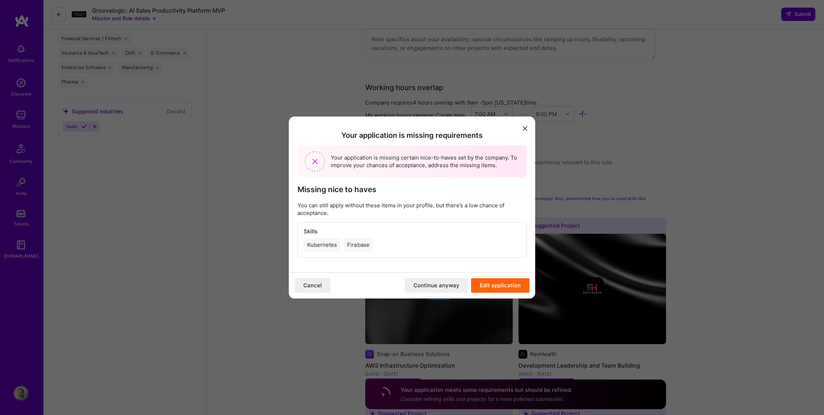
click at [529, 131] on button "modal" at bounding box center [525, 128] width 9 height 12
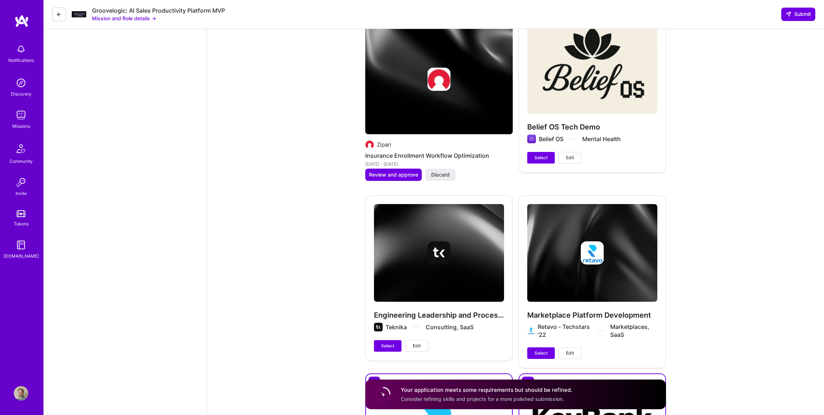
scroll to position [1599, 0]
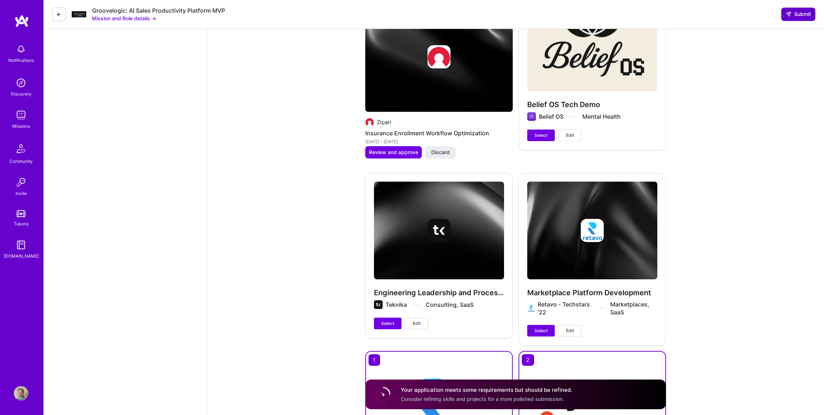
click at [800, 14] on span "Submit" at bounding box center [797, 14] width 25 height 7
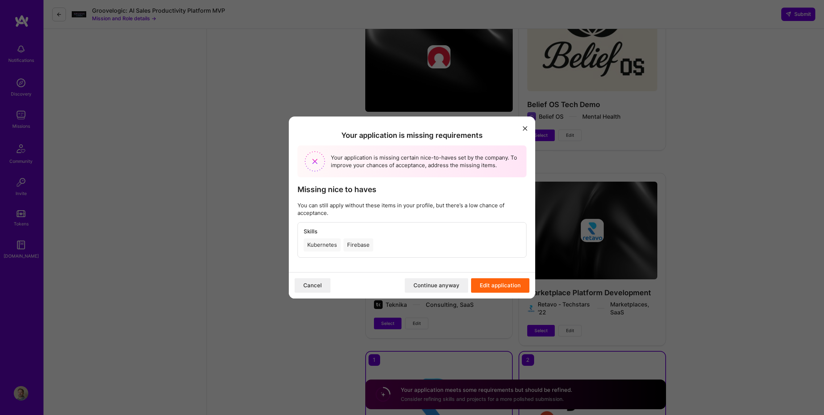
click at [355, 246] on div "Firebase" at bounding box center [358, 245] width 30 height 13
click at [430, 287] on button "Continue anyway" at bounding box center [436, 286] width 63 height 14
